Goal: Navigation & Orientation: Find specific page/section

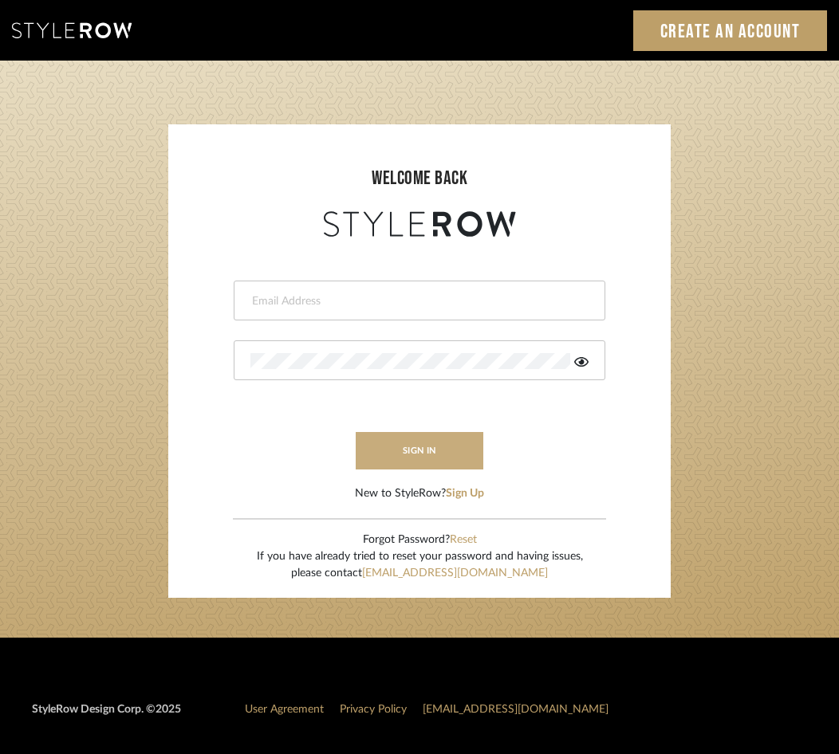
type input "crissy@theperfectvignette.com"
click at [407, 439] on button "sign in" at bounding box center [420, 450] width 128 height 37
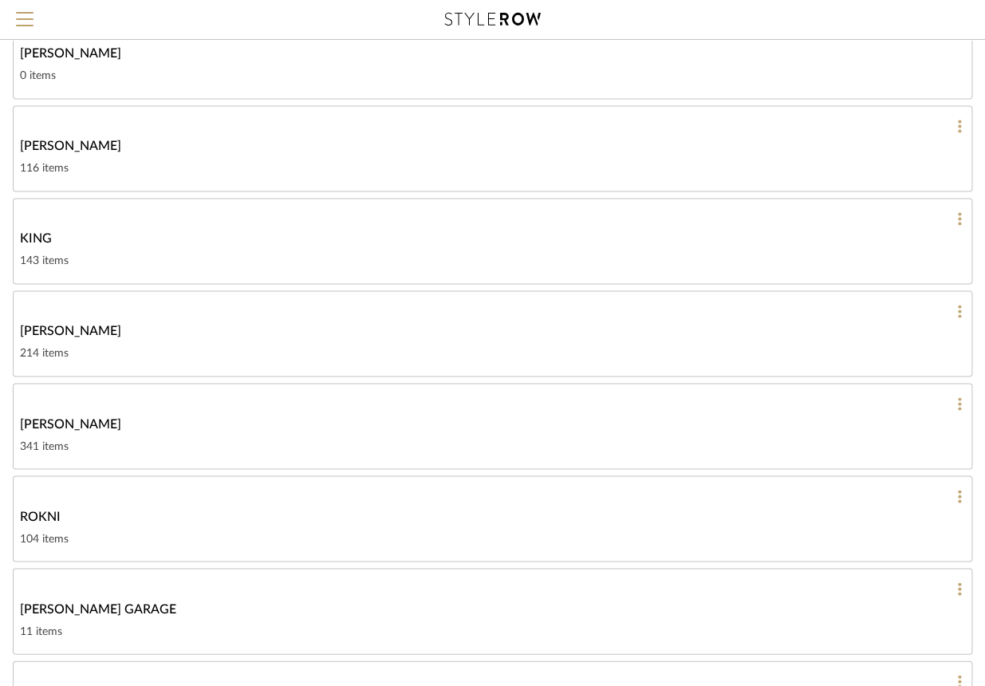
scroll to position [764, 0]
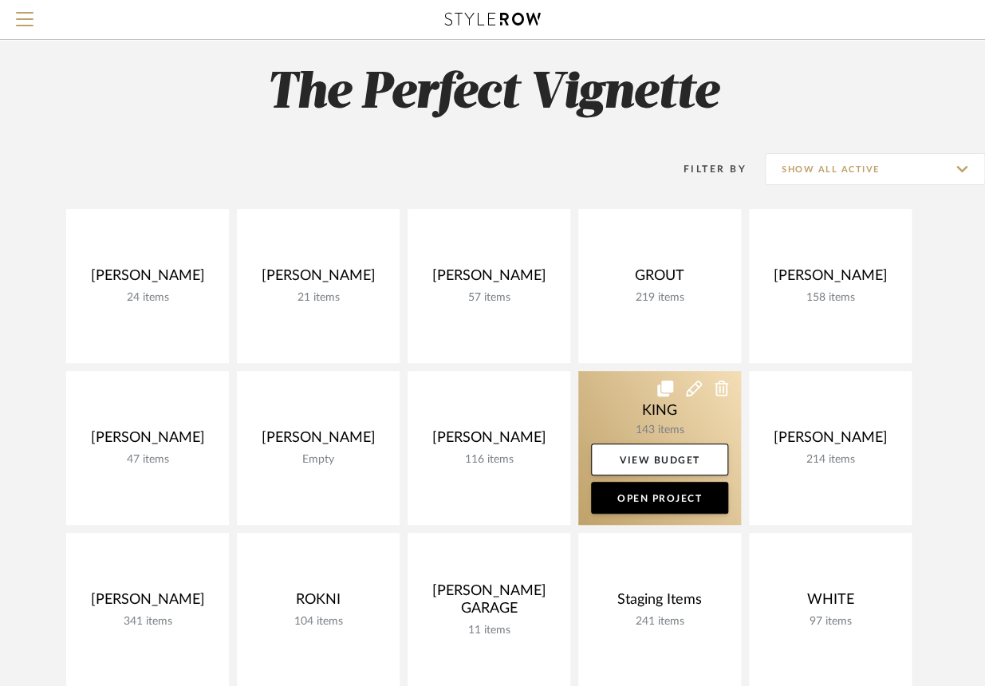
click at [671, 406] on link at bounding box center [659, 448] width 163 height 154
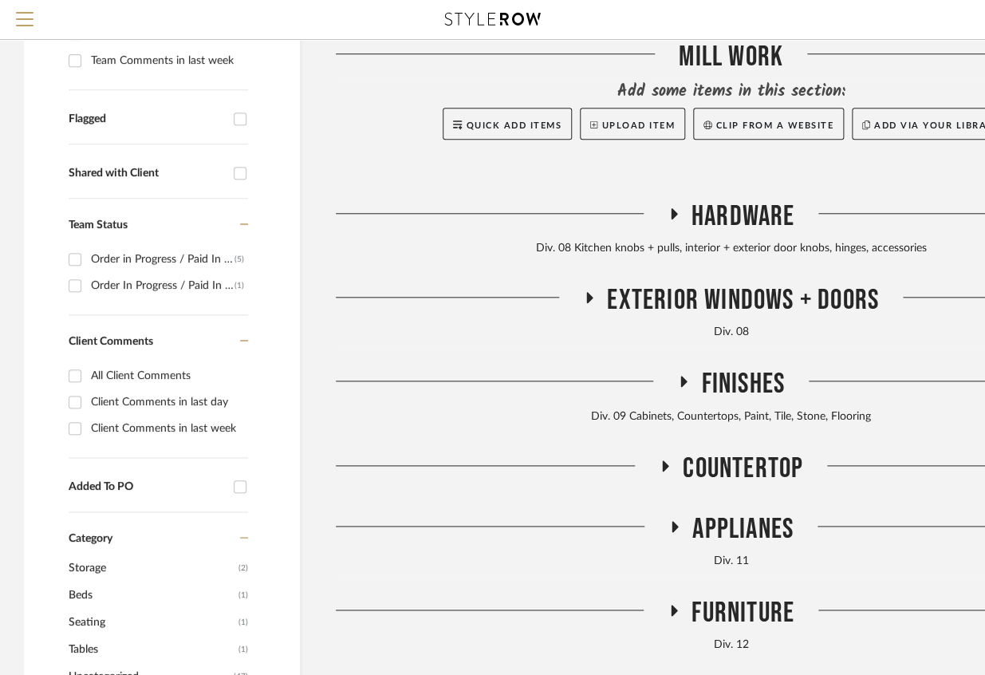
scroll to position [405, 0]
click at [663, 211] on icon at bounding box center [672, 213] width 19 height 12
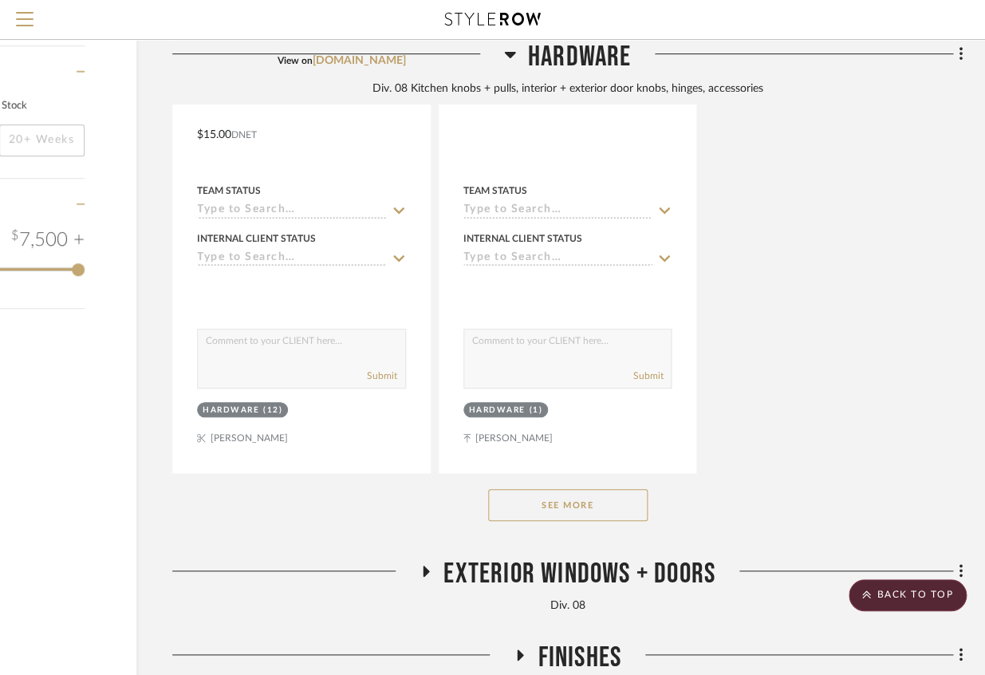
scroll to position [2331, 163]
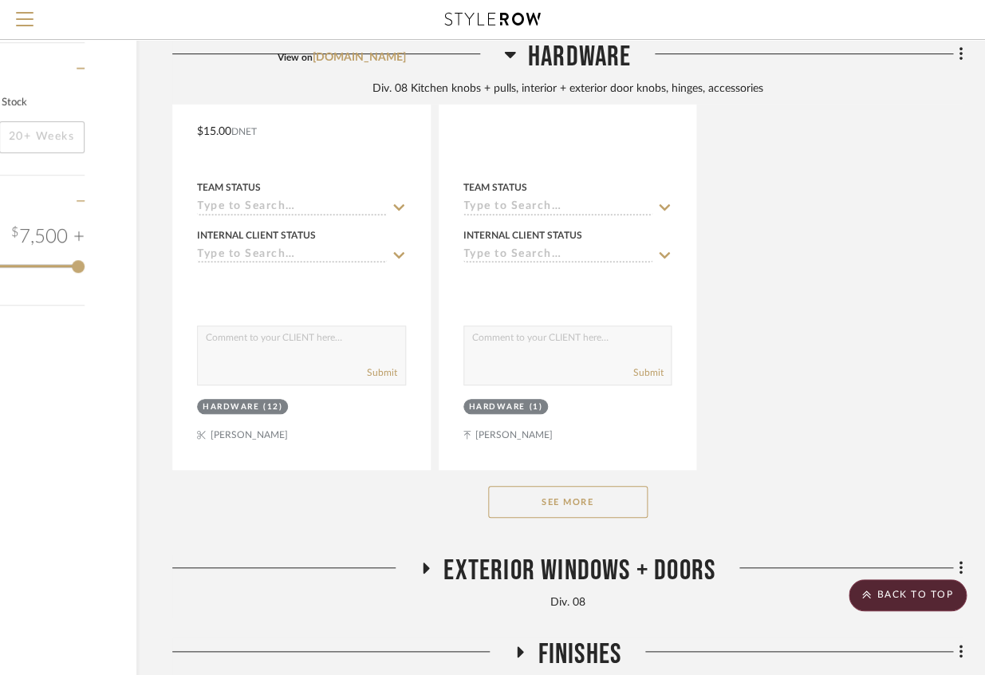
click at [568, 513] on button "See More" at bounding box center [567, 502] width 159 height 32
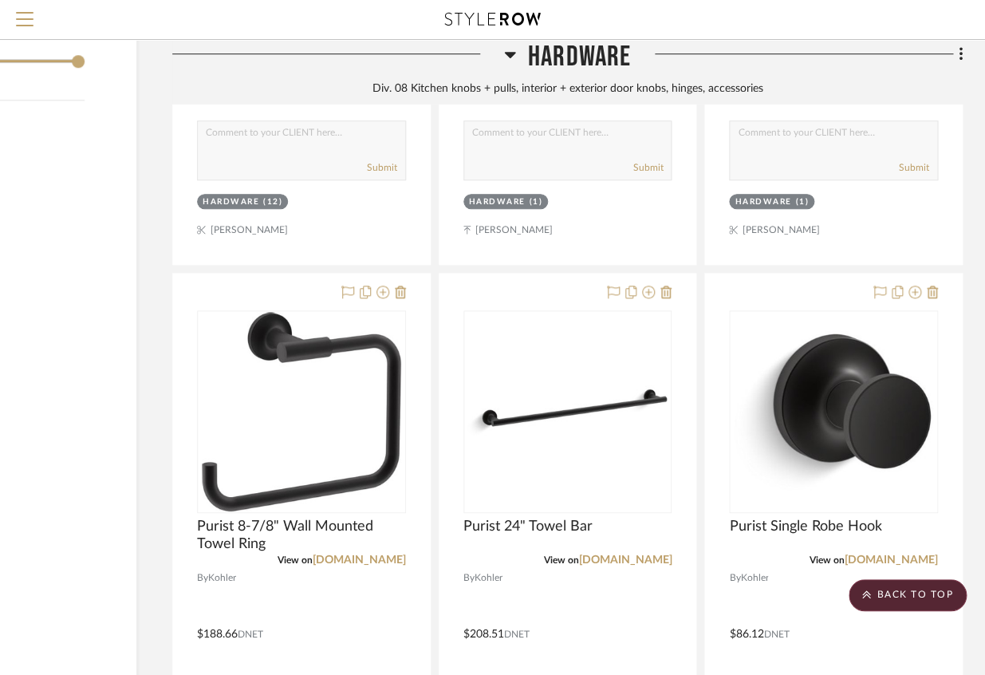
scroll to position [2571, 163]
